Goal: Transaction & Acquisition: Download file/media

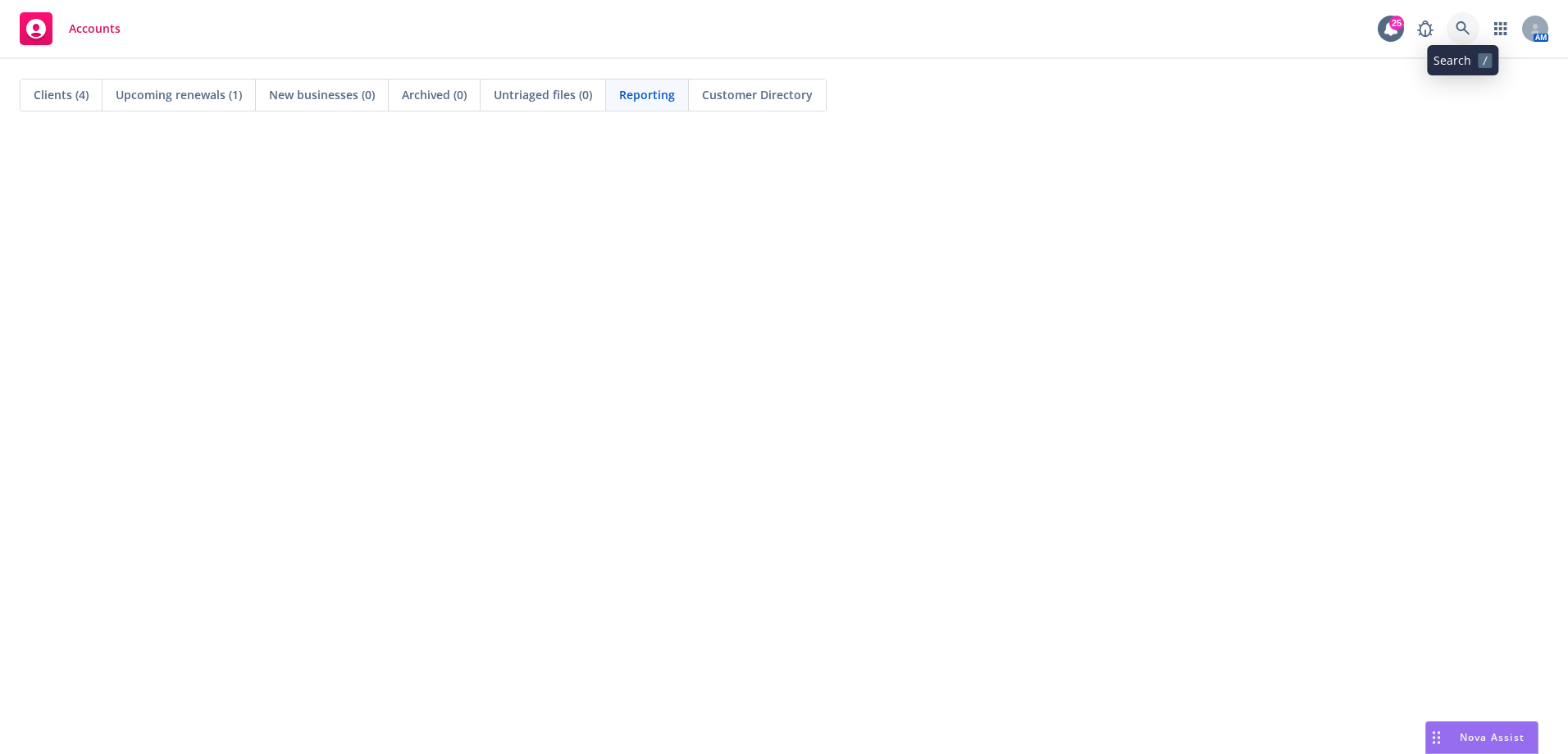
click at [1459, 30] on icon at bounding box center [1462, 28] width 15 height 15
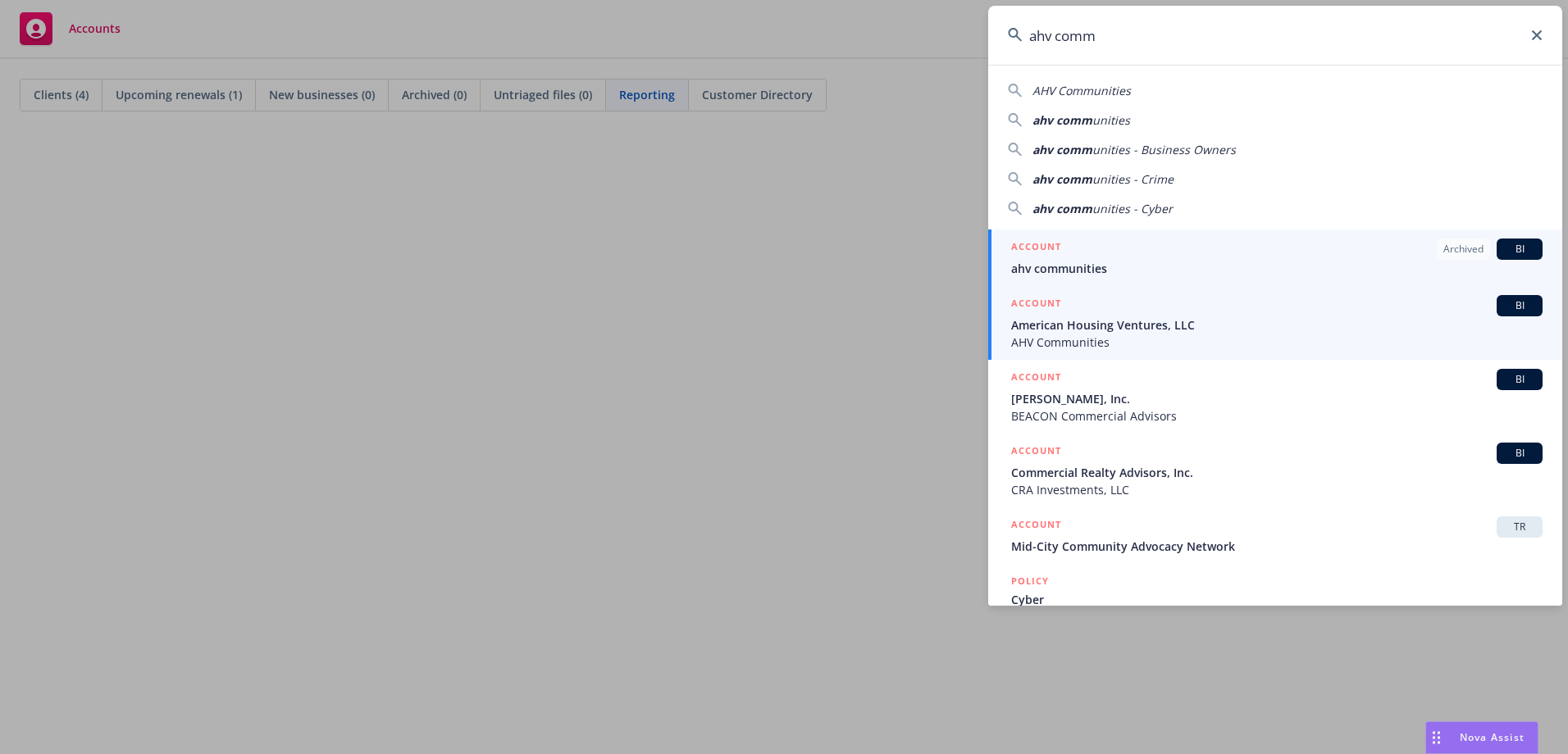
type input "ahv comm"
click at [1205, 325] on span "American Housing Ventures, LLC" at bounding box center [1277, 325] width 532 height 18
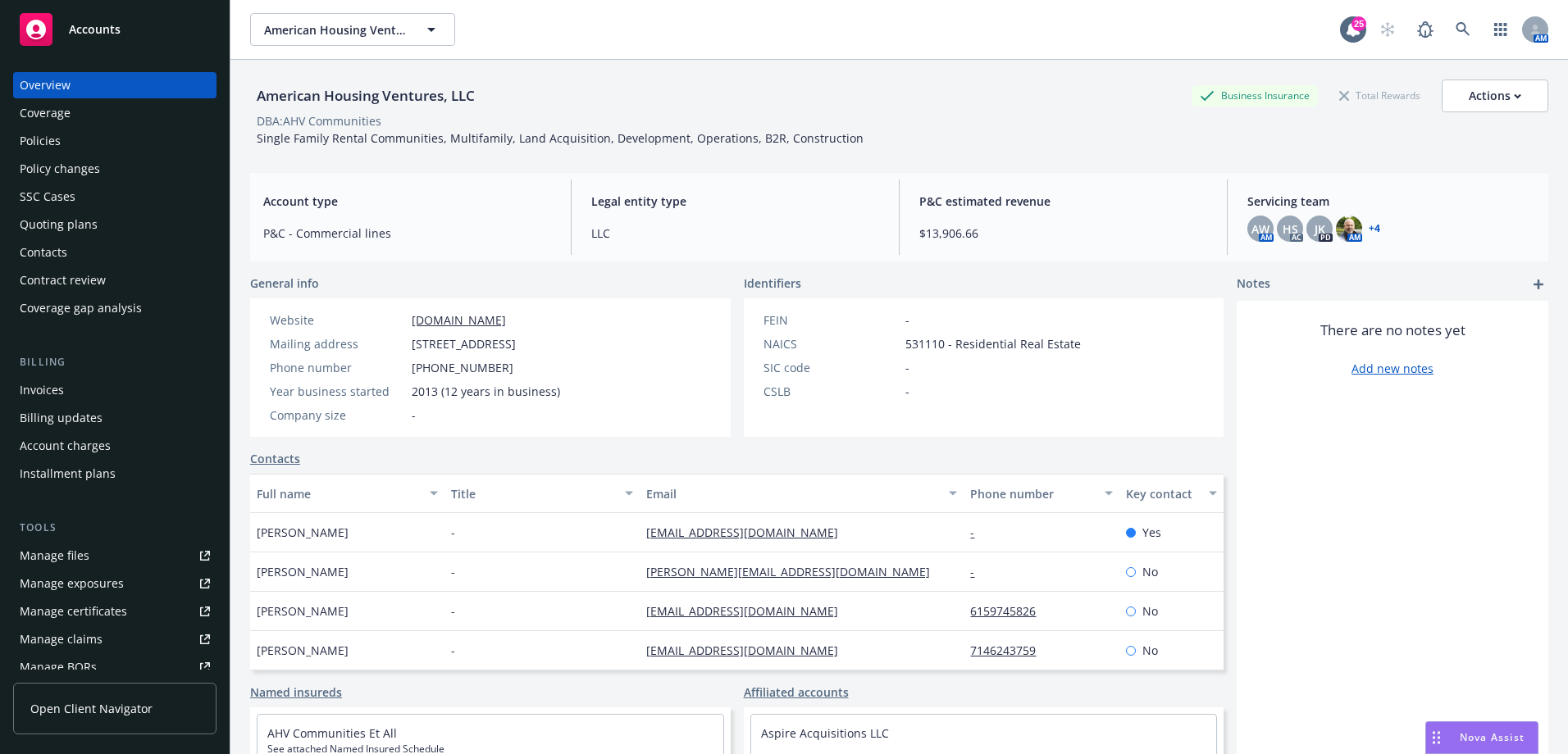
click at [61, 385] on div "Invoices" at bounding box center [41, 390] width 44 height 26
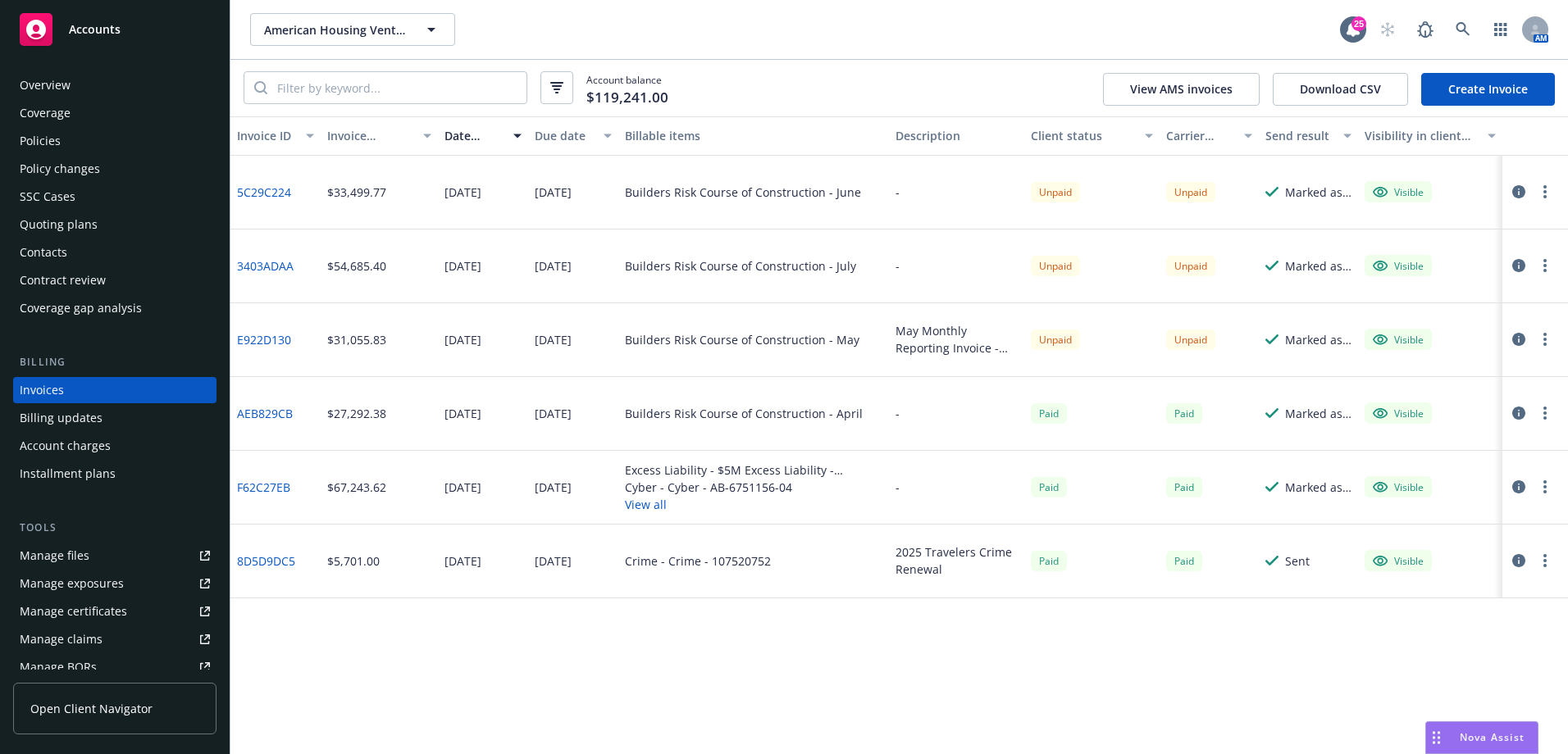
click at [272, 268] on link "3403ADAA" at bounding box center [265, 266] width 57 height 18
click at [1541, 261] on button "button" at bounding box center [1545, 265] width 20 height 20
click at [1523, 336] on icon "button" at bounding box center [1518, 339] width 13 height 13
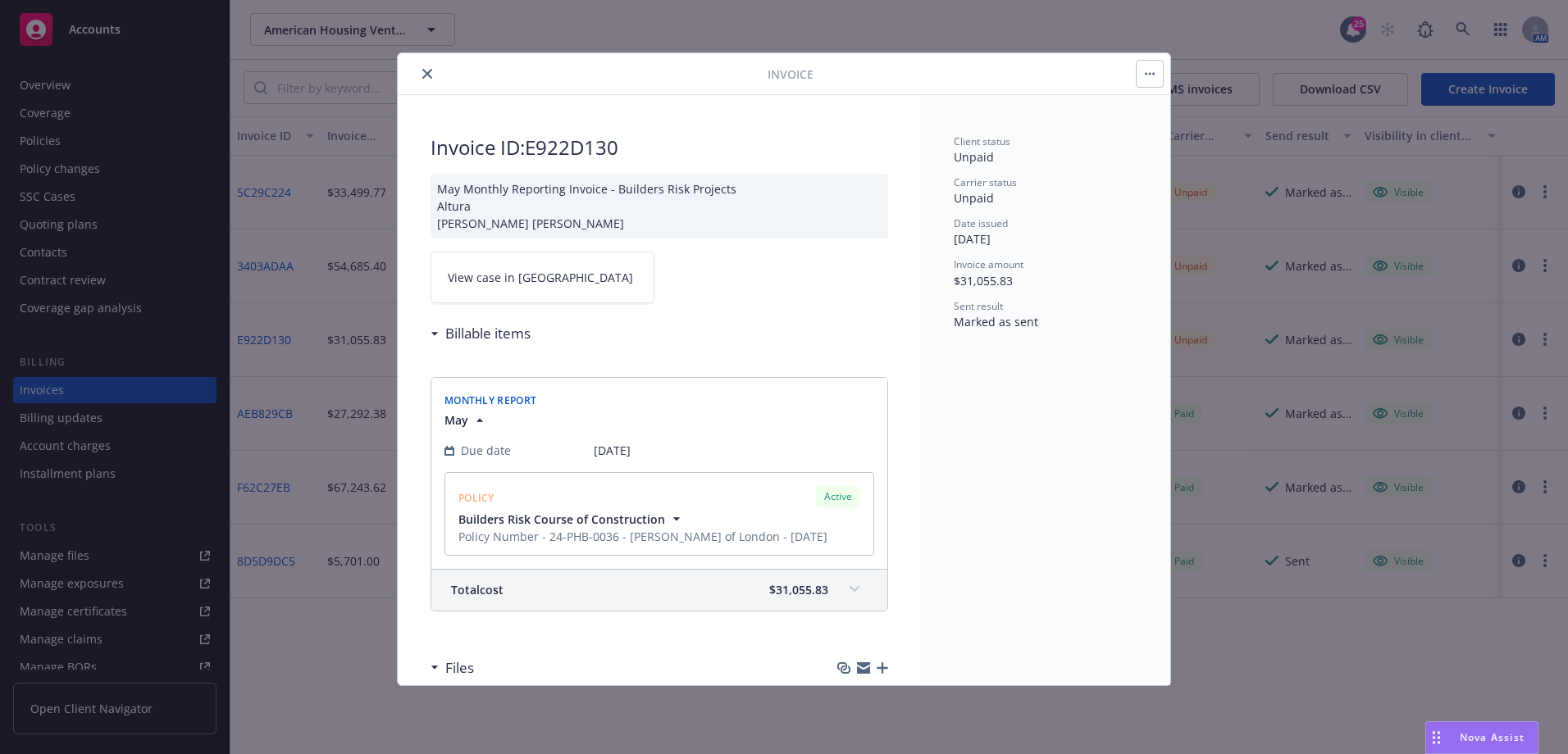
click at [424, 73] on icon "close" at bounding box center [427, 73] width 10 height 10
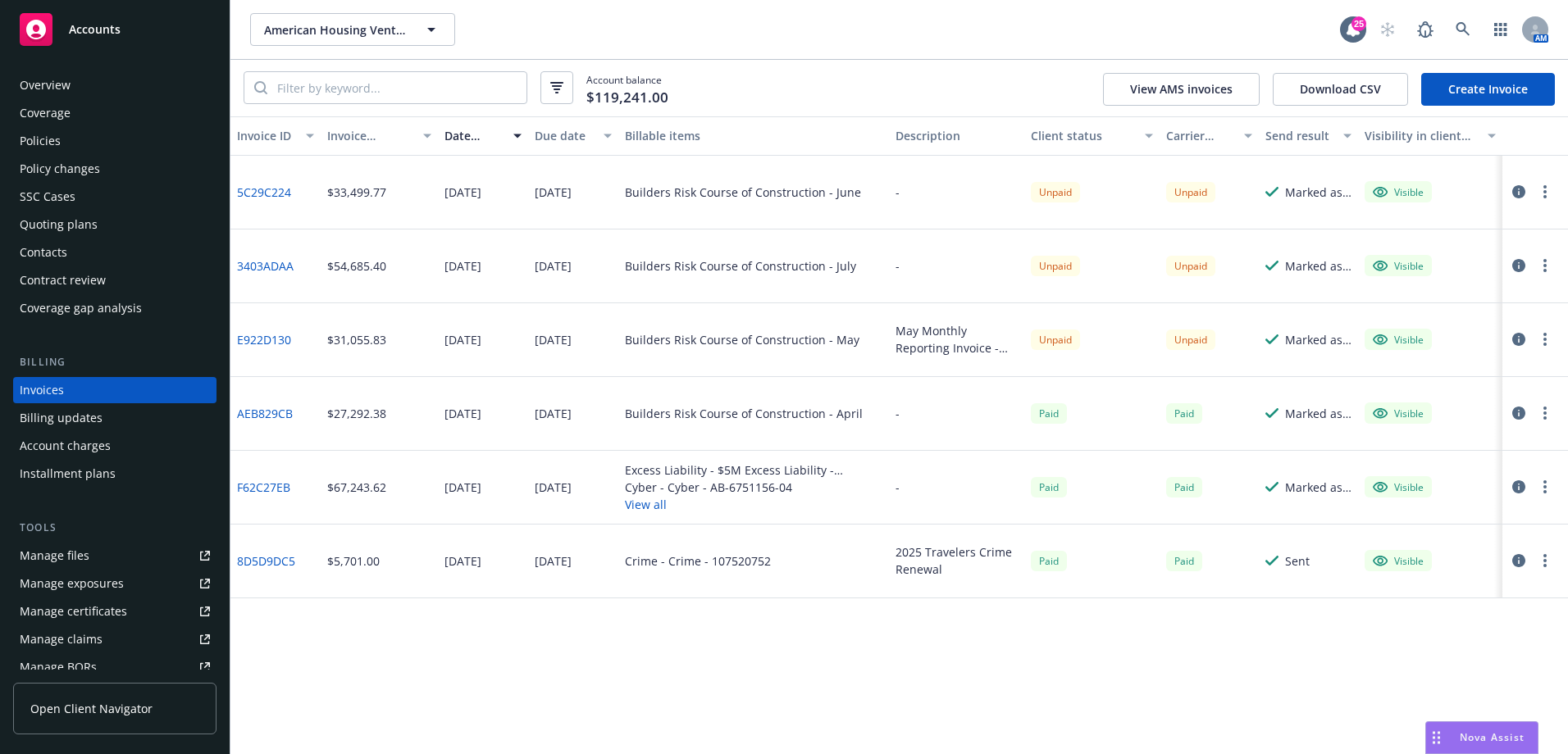
click at [1546, 343] on icon "button" at bounding box center [1544, 339] width 3 height 13
click at [1160, 390] on div "Paid" at bounding box center [1209, 413] width 99 height 73
click at [260, 338] on link "E922D130" at bounding box center [263, 340] width 54 height 18
click at [283, 414] on link "AEB829CB" at bounding box center [264, 414] width 56 height 18
click at [277, 273] on link "3403ADAA" at bounding box center [265, 266] width 57 height 18
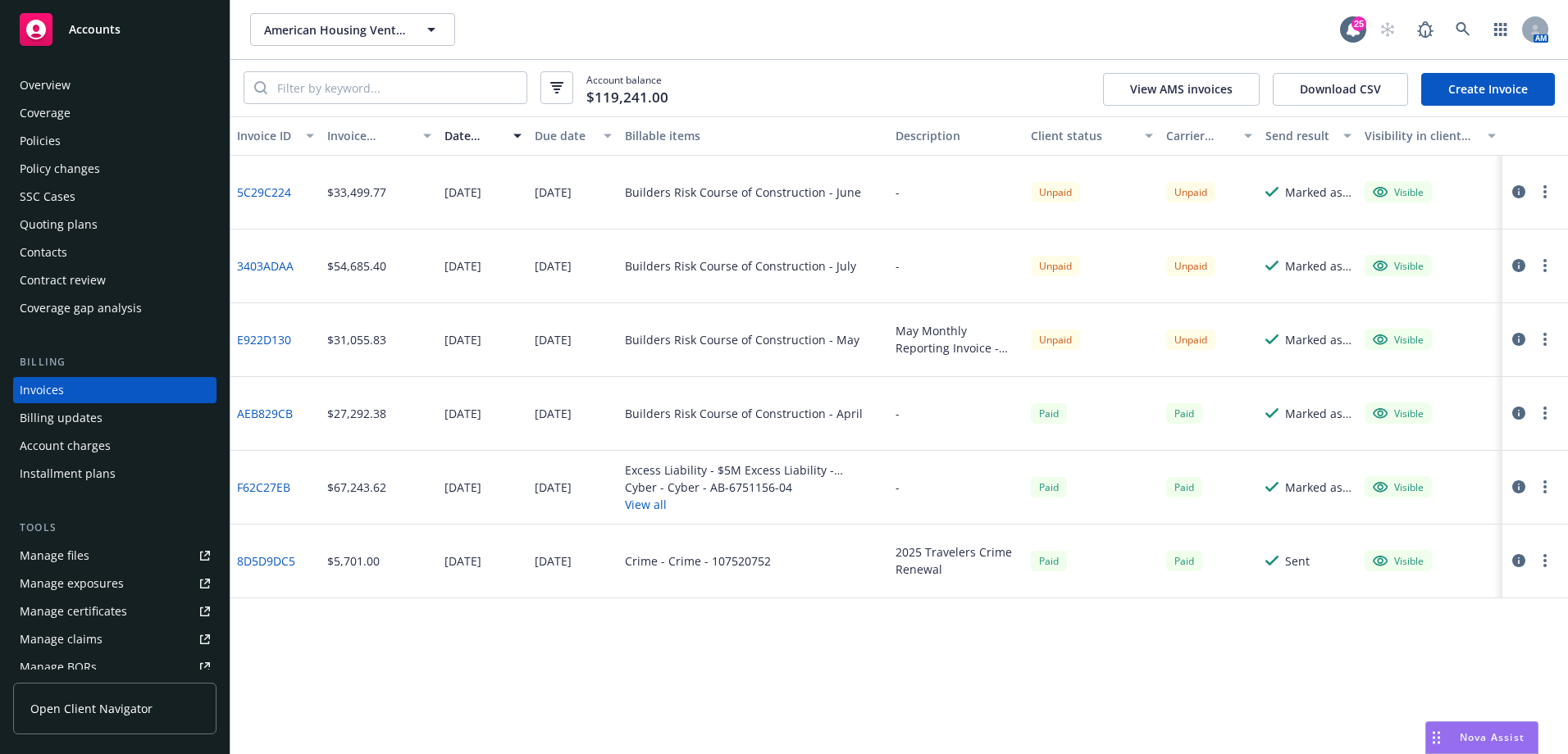
click at [282, 416] on link "AEB829CB" at bounding box center [264, 414] width 56 height 18
click at [281, 417] on link "AEB829CB" at bounding box center [264, 414] width 56 height 18
click at [681, 351] on div "Builders Risk Course of Construction - May" at bounding box center [753, 340] width 270 height 73
click at [679, 338] on div "Builders Risk Course of Construction - May" at bounding box center [741, 340] width 234 height 18
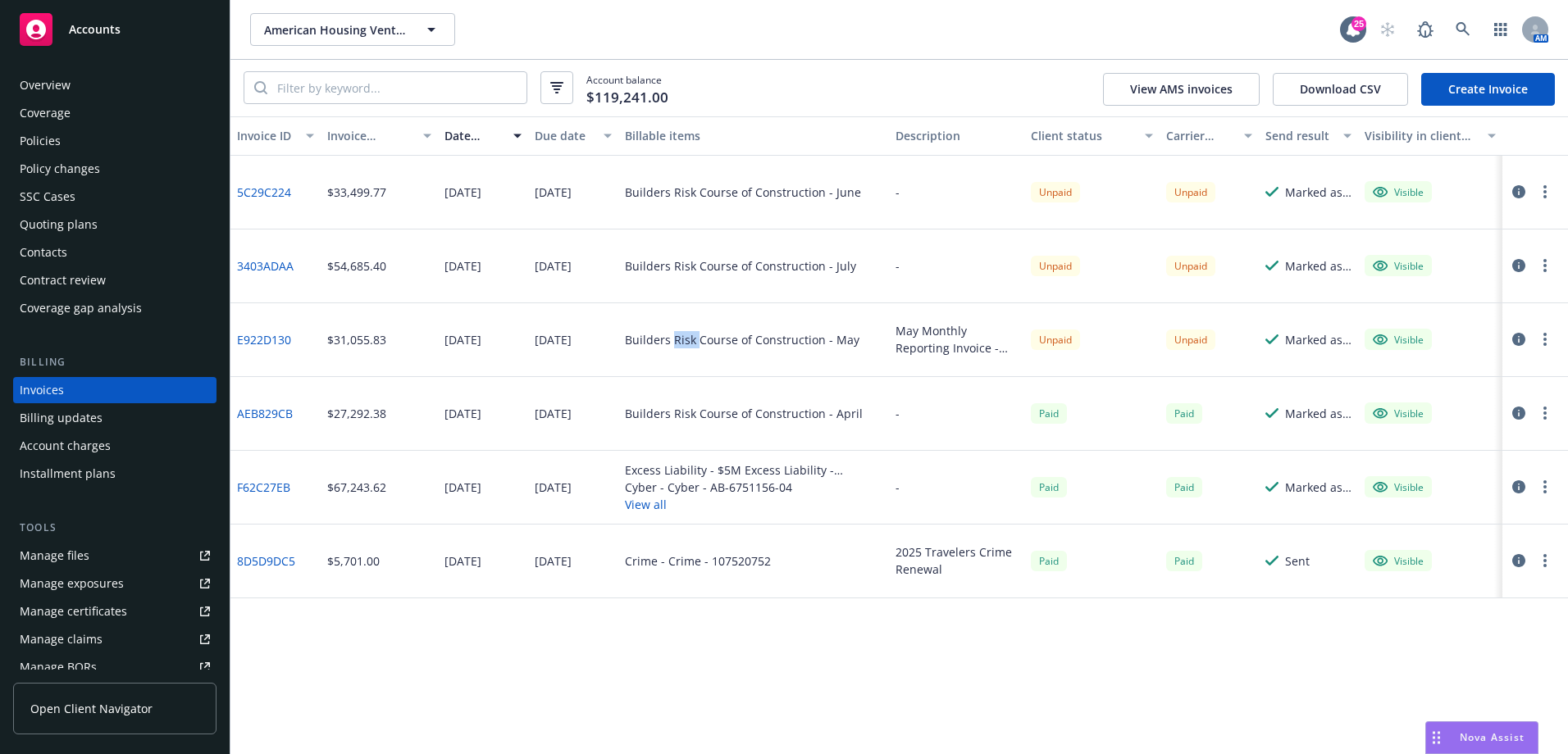
click at [679, 338] on div "Builders Risk Course of Construction - May" at bounding box center [741, 340] width 234 height 18
drag, startPoint x: 679, startPoint y: 338, endPoint x: 644, endPoint y: 341, distance: 35.1
click at [652, 340] on div "Builders Risk Course of Construction - May" at bounding box center [741, 340] width 234 height 18
click at [638, 343] on div "Builders Risk Course of Construction - May" at bounding box center [741, 340] width 234 height 18
drag, startPoint x: 632, startPoint y: 342, endPoint x: 876, endPoint y: 359, distance: 244.6
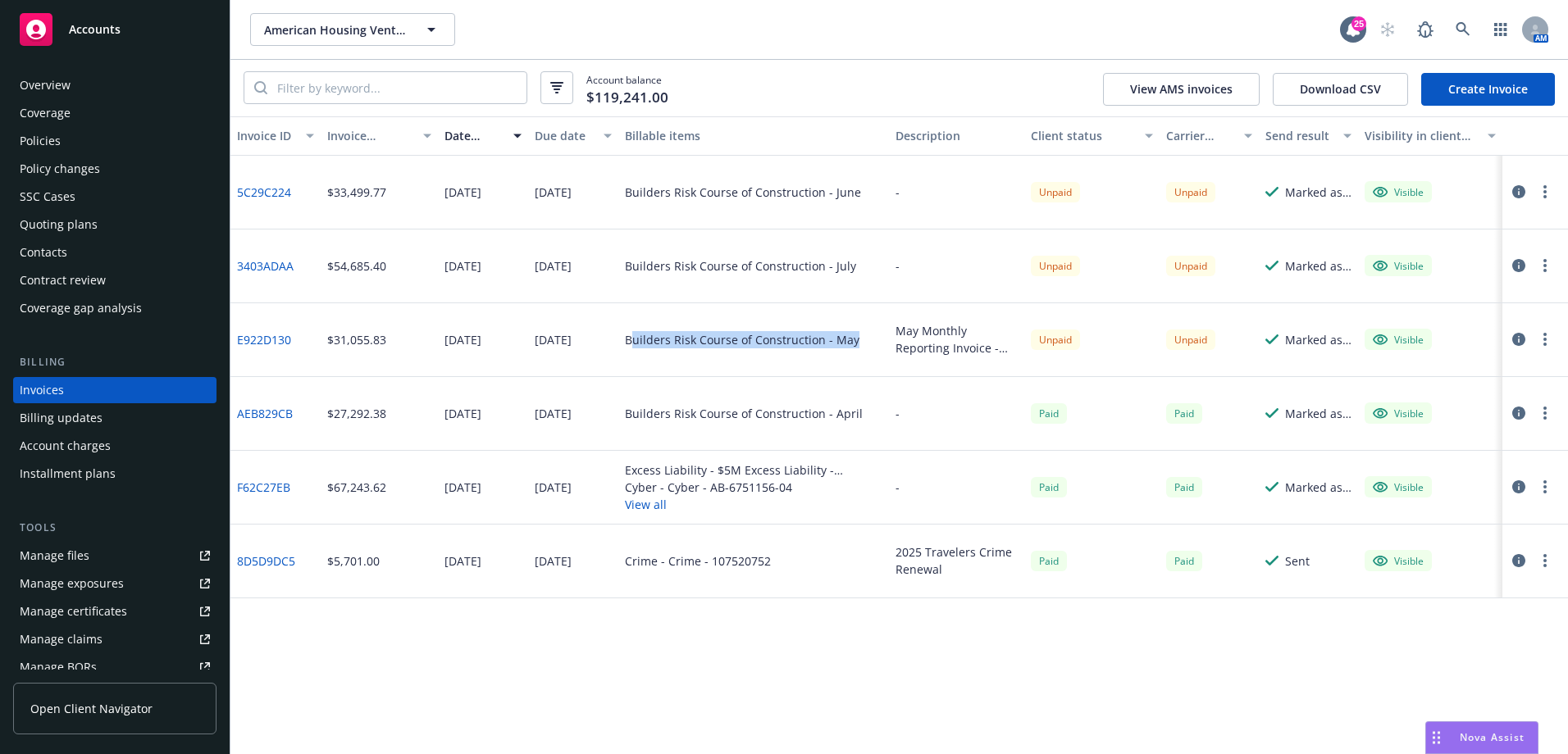
click at [876, 359] on div "Builders Risk Course of Construction - May" at bounding box center [753, 340] width 270 height 73
drag, startPoint x: 866, startPoint y: 348, endPoint x: 607, endPoint y: 330, distance: 259.6
click at [607, 330] on div "E922D130 $31,055.83 06/27/2025 06/29/2025 Builders Risk Course of Construction …" at bounding box center [899, 340] width 1338 height 73
drag, startPoint x: 607, startPoint y: 330, endPoint x: 628, endPoint y: 349, distance: 28.3
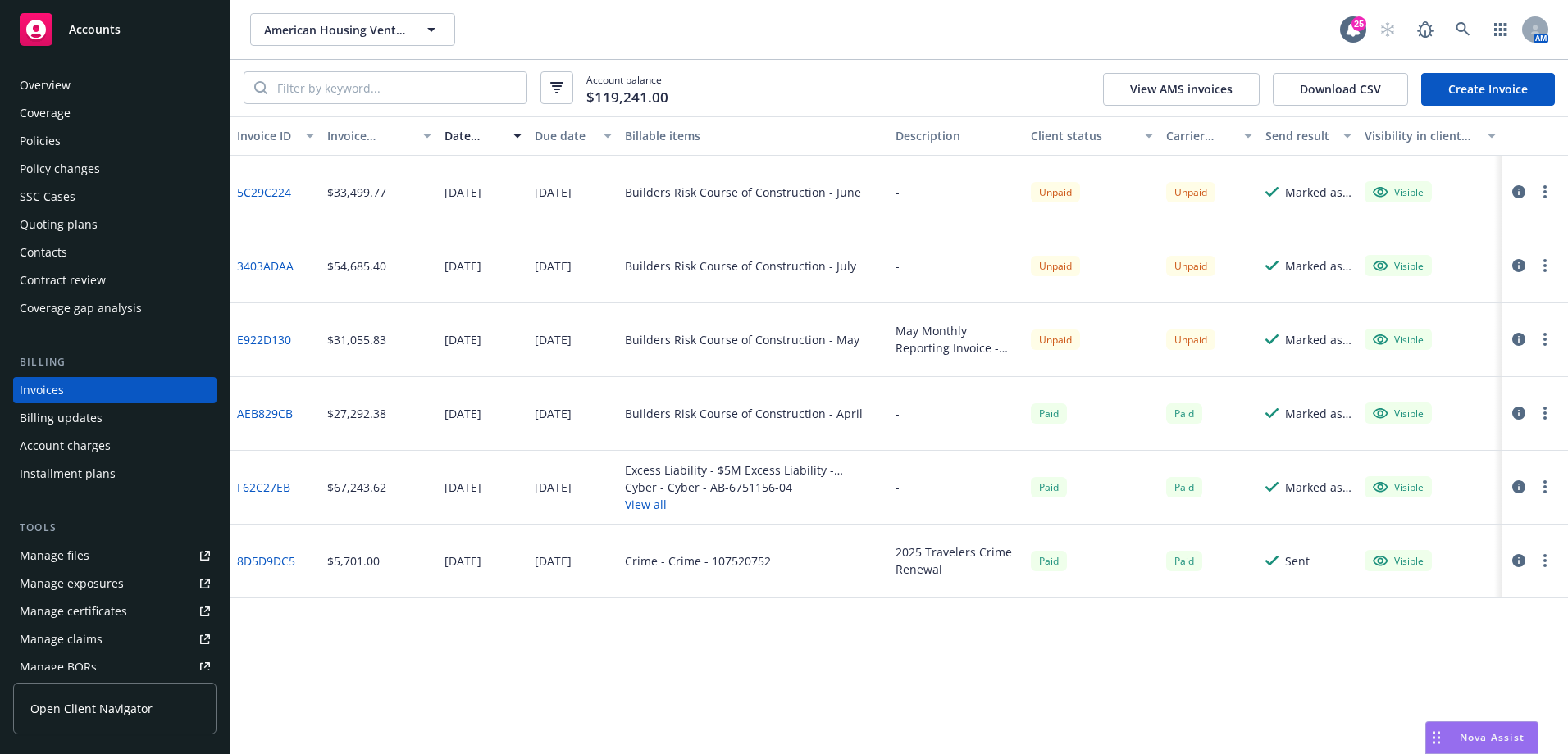
click at [626, 347] on div "Builders Risk Course of Construction - May" at bounding box center [741, 340] width 234 height 18
click at [572, 416] on div "07/11/2025" at bounding box center [553, 414] width 37 height 18
click at [267, 264] on link "3403ADAA" at bounding box center [265, 266] width 57 height 18
click at [279, 195] on link "5C29C224" at bounding box center [263, 193] width 54 height 18
click at [275, 340] on link "E922D130" at bounding box center [263, 340] width 54 height 18
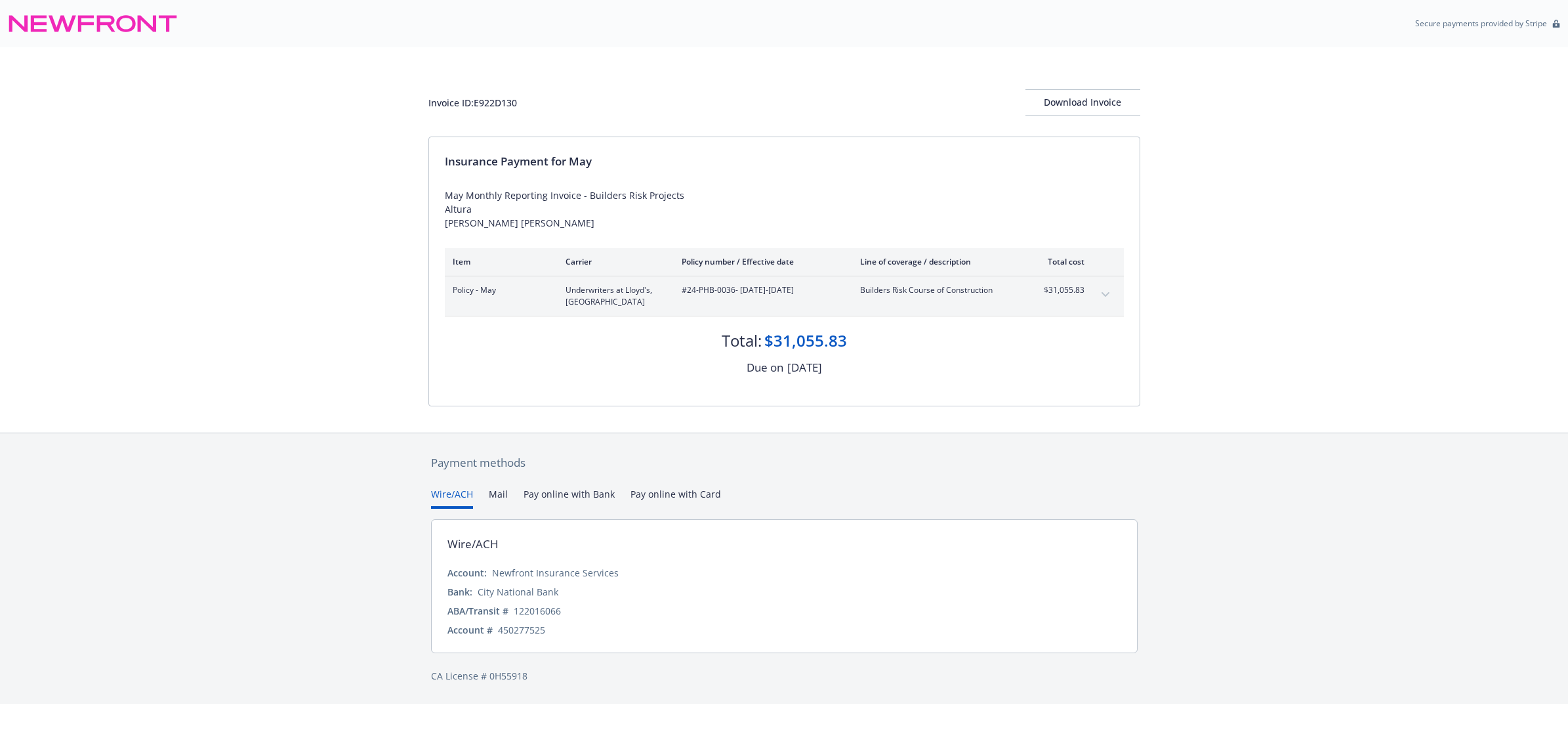
click at [808, 376] on div "[DATE]" at bounding box center [805, 368] width 34 height 17
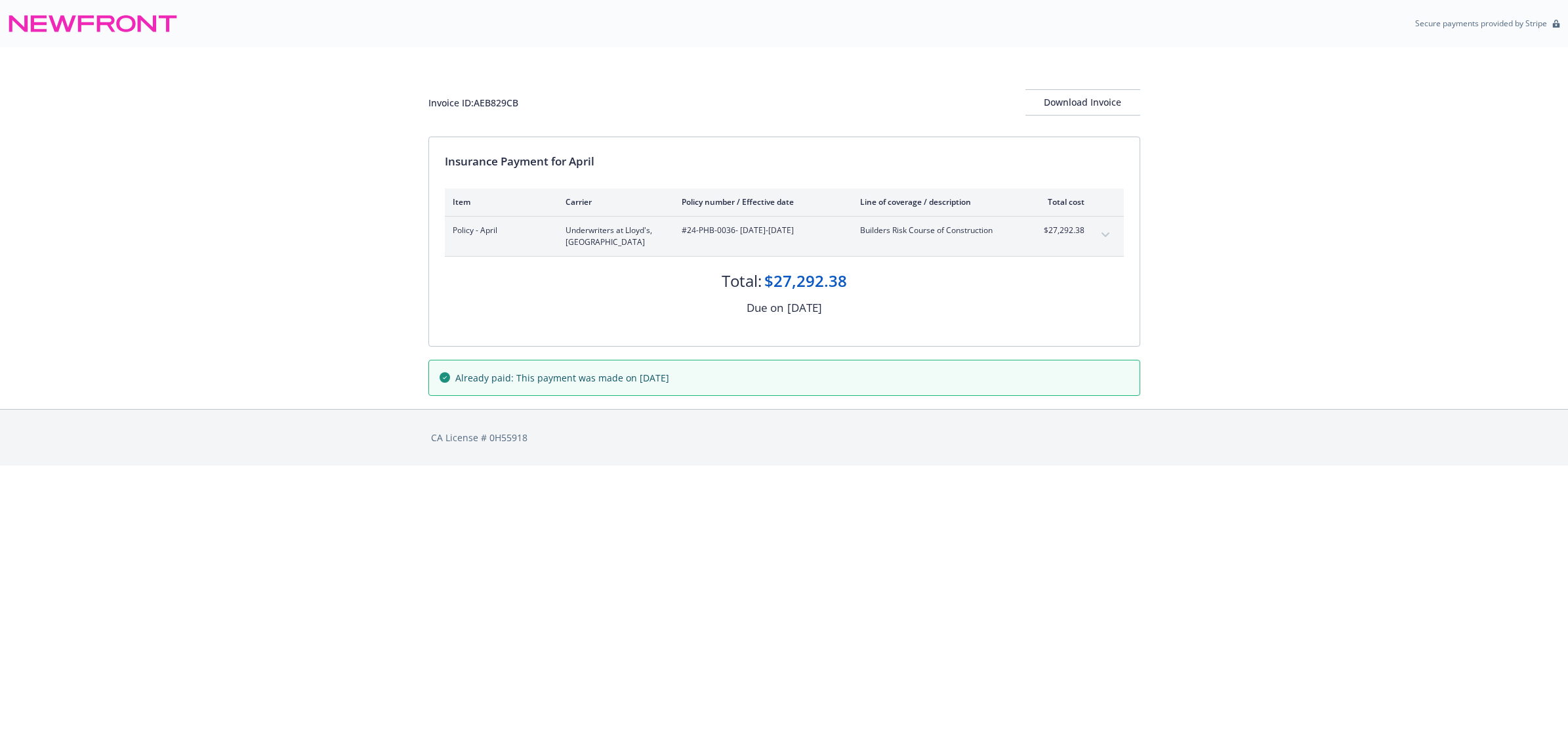
click at [1104, 230] on button "expand content" at bounding box center [1106, 234] width 21 height 21
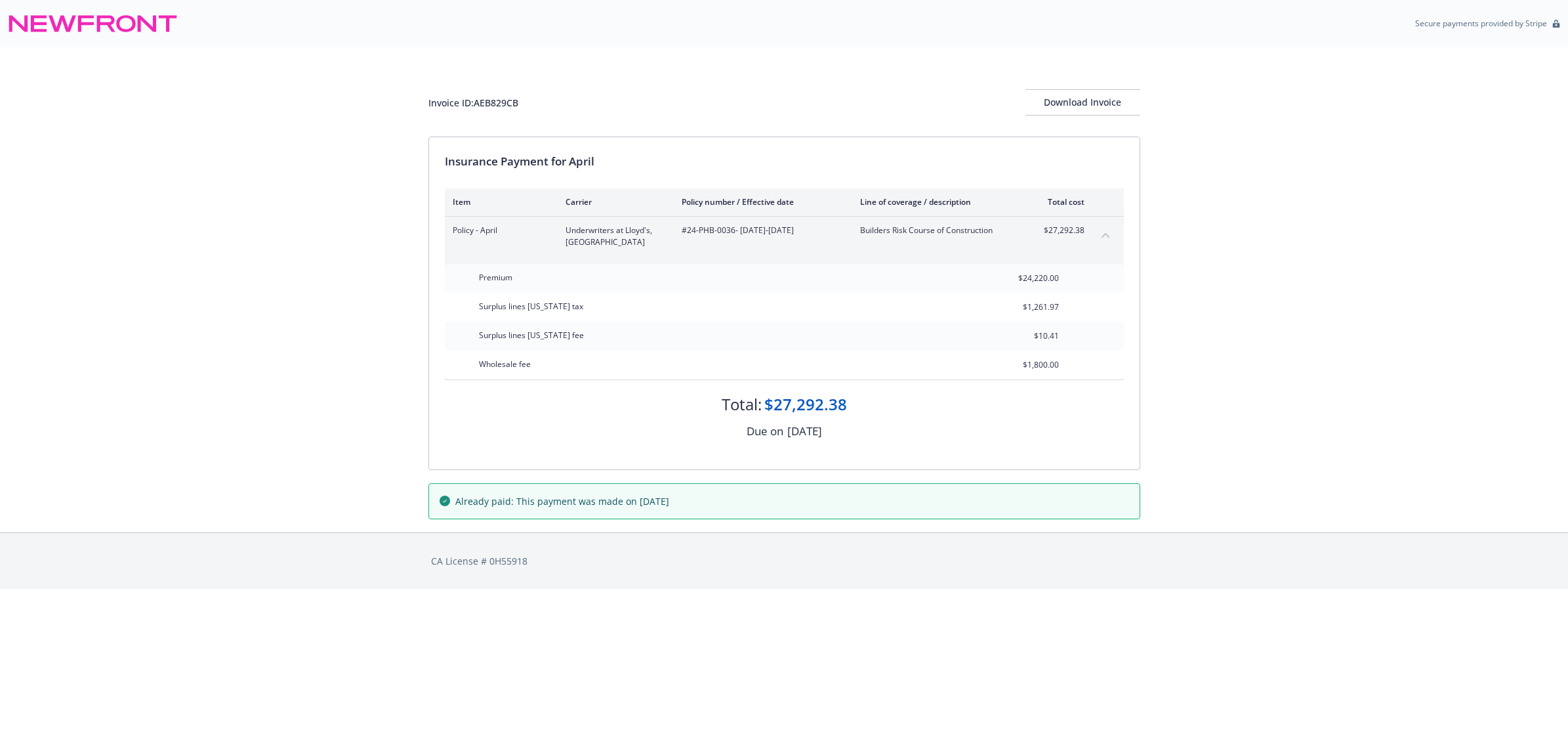
click at [1104, 230] on button "collapse content" at bounding box center [1106, 234] width 21 height 21
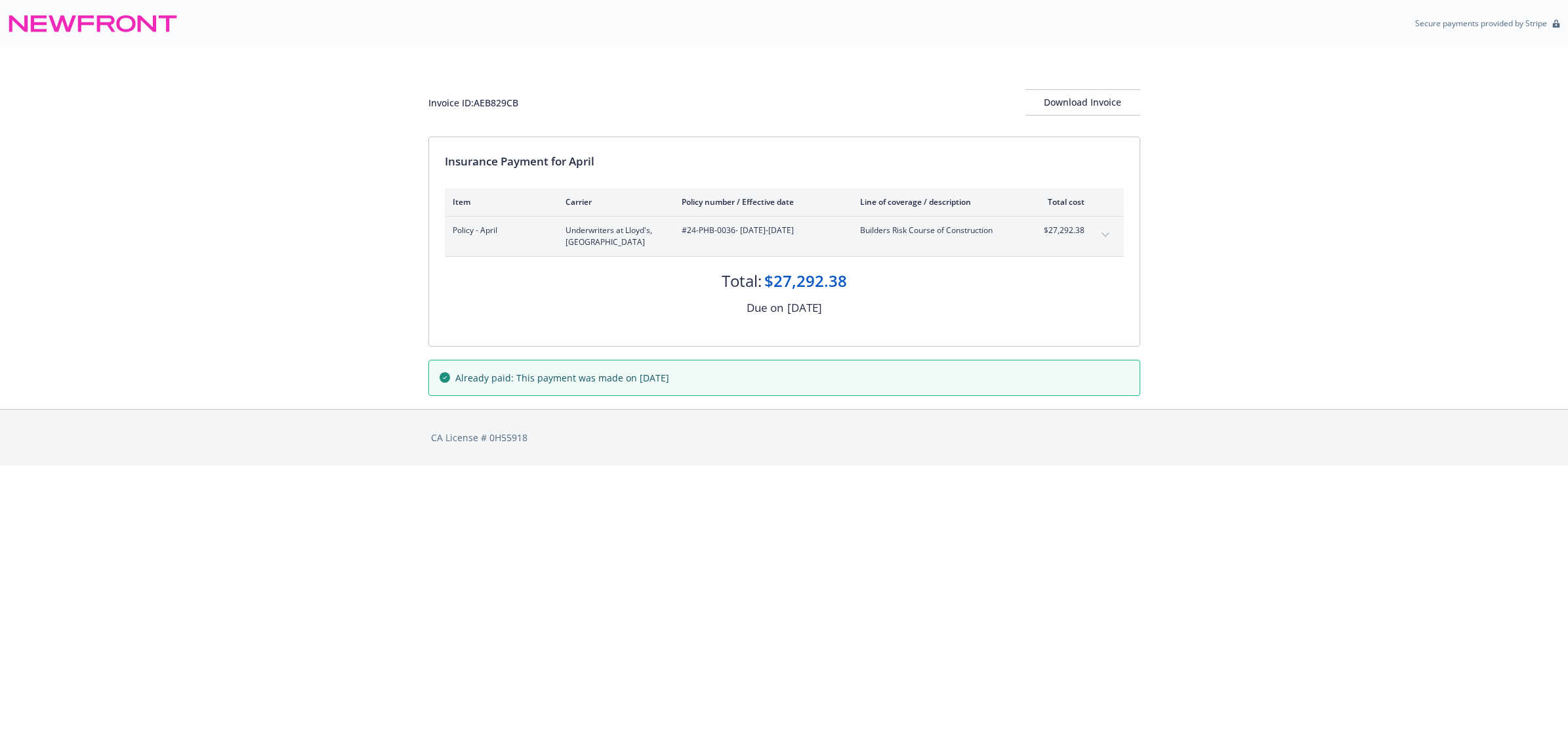
click at [1064, 83] on div "Invoice ID: AEB829CB Download Invoice" at bounding box center [784, 92] width 712 height 89
click at [1064, 102] on div "Download Invoice" at bounding box center [1083, 103] width 115 height 25
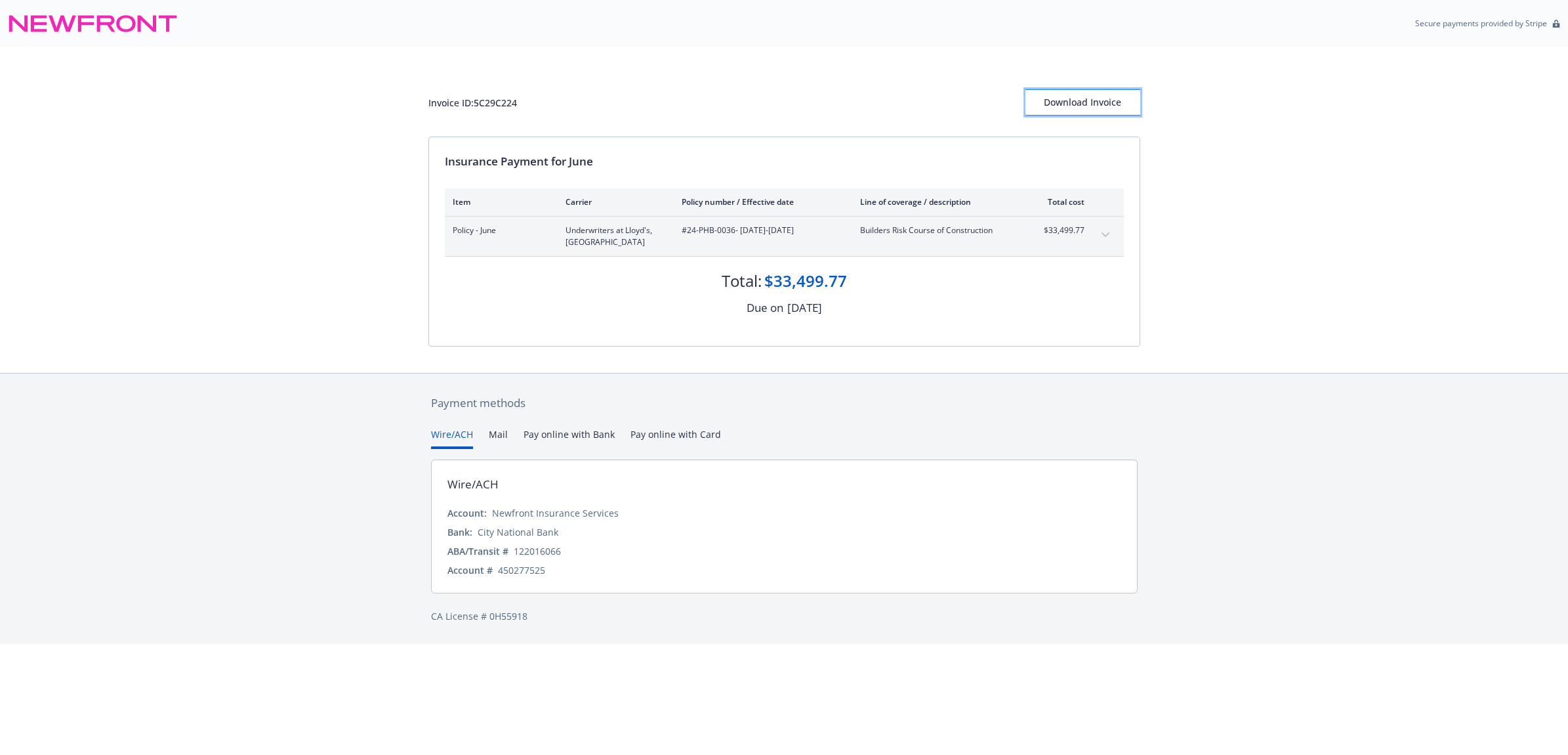
click at [1110, 105] on div "Download Invoice" at bounding box center [1083, 103] width 115 height 25
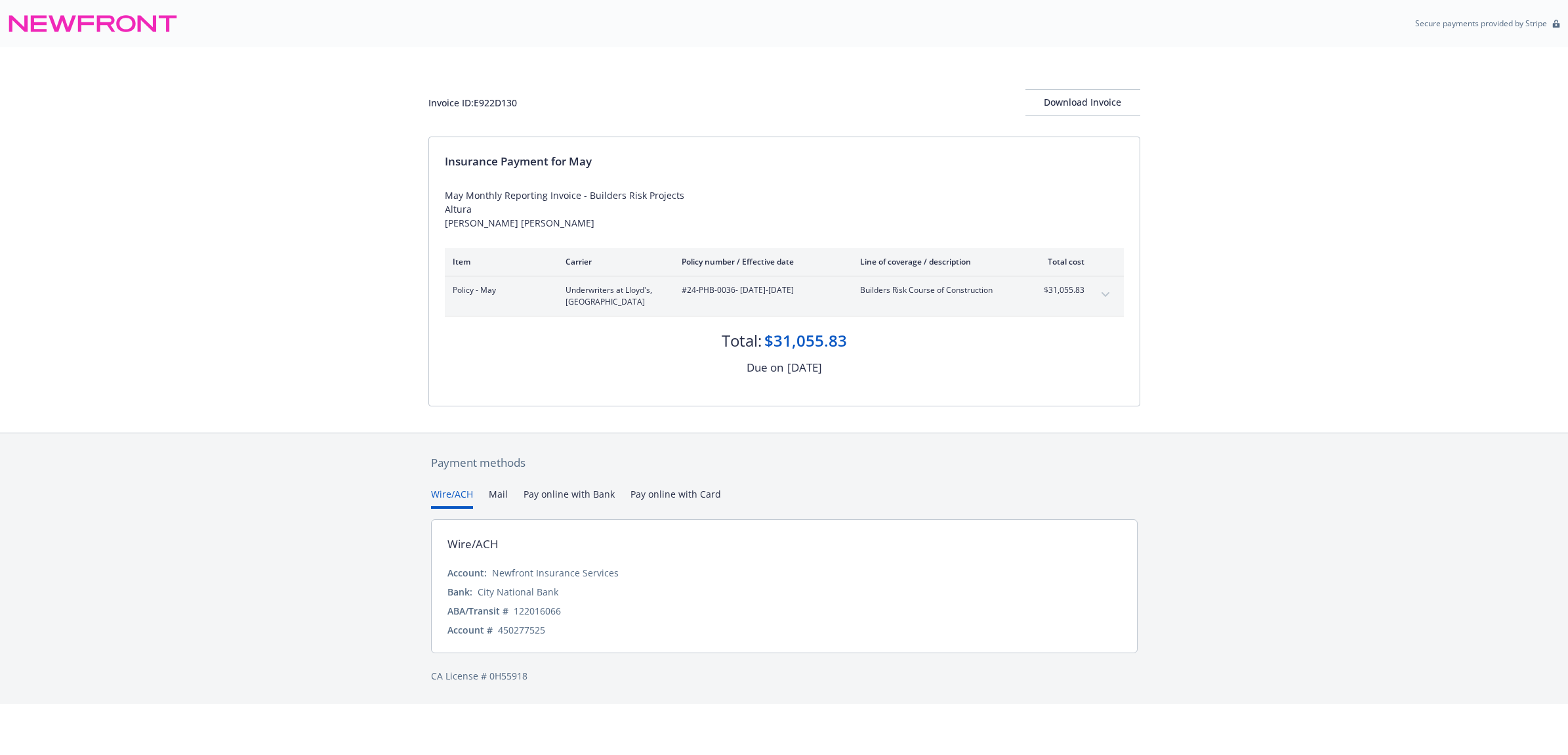
drag, startPoint x: 480, startPoint y: 264, endPoint x: 430, endPoint y: 204, distance: 78.1
click at [430, 204] on div "Insurance Payment for May May Monthly Reporting Invoice - Builders Risk Project…" at bounding box center [784, 271] width 711 height 269
click at [1094, 316] on div "Policy - May Underwriters at Lloyd's, [GEOGRAPHIC_DATA] #24-PHB-0036 - [DATE]-[…" at bounding box center [784, 296] width 679 height 39
click at [1100, 305] on button "expand content" at bounding box center [1106, 295] width 21 height 21
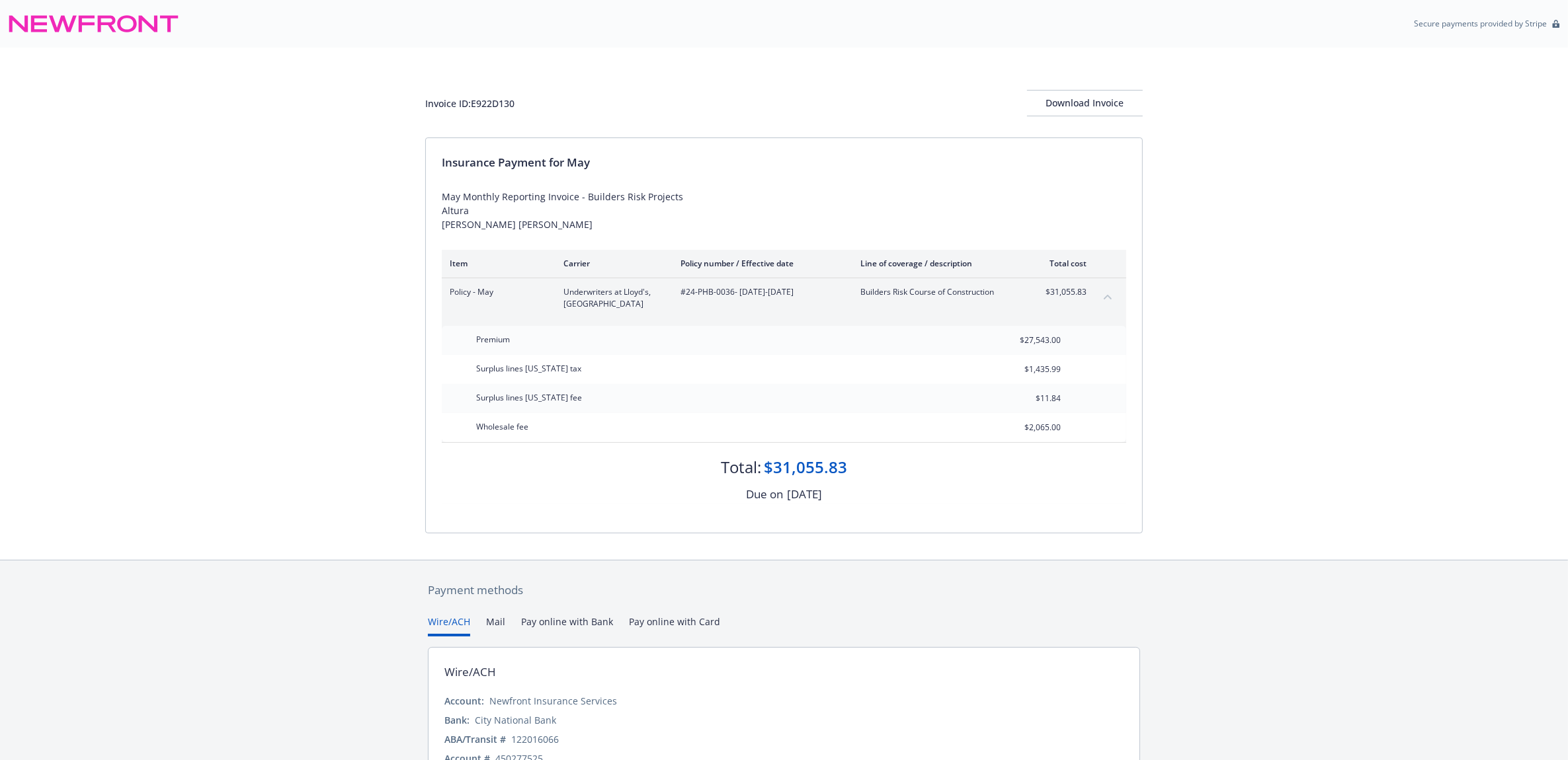
click at [1108, 299] on icon "collapse content" at bounding box center [1108, 297] width 8 height 5
